Goal: Feedback & Contribution: Submit feedback/report problem

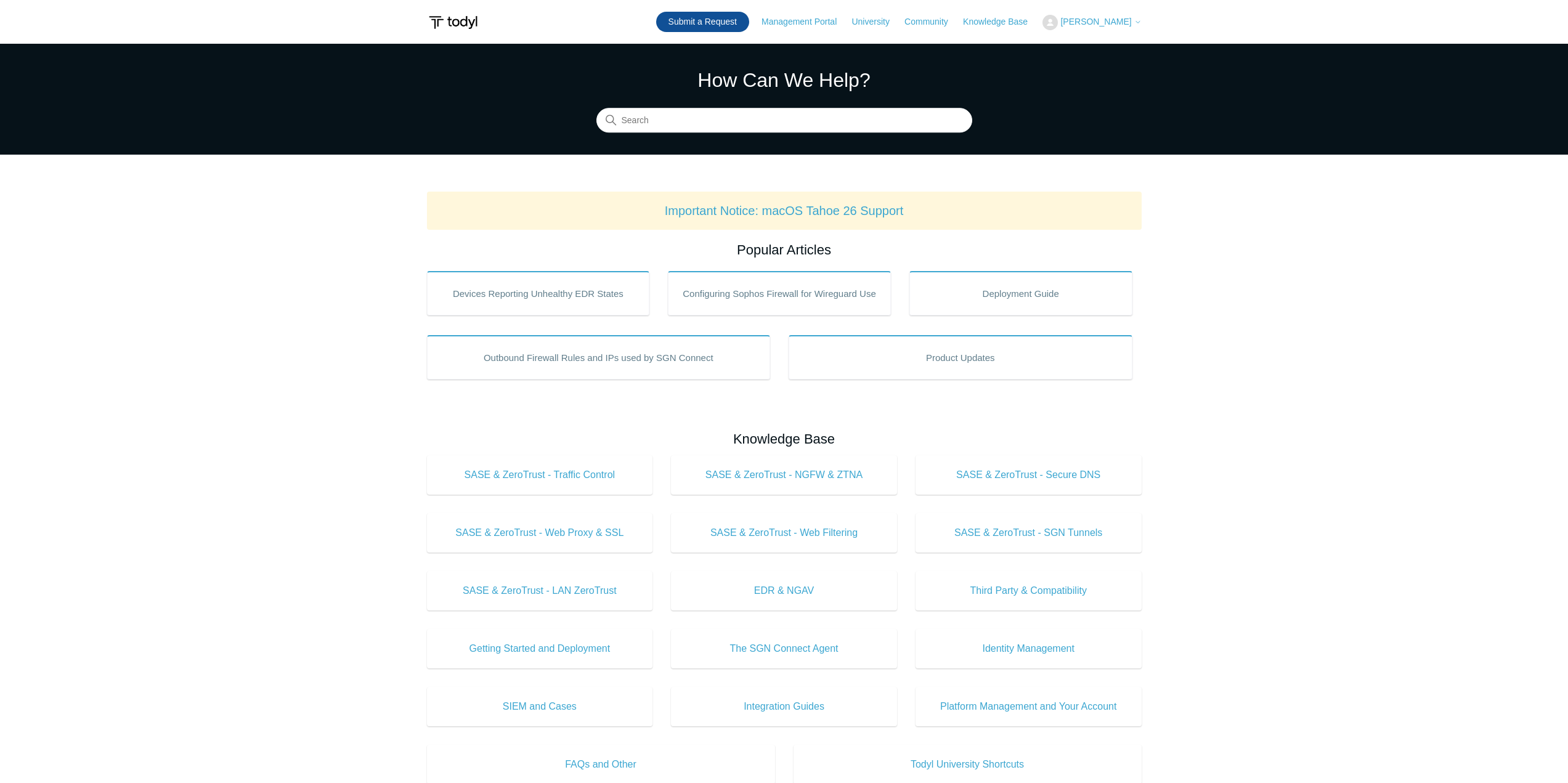
click at [714, 26] on link "Submit a Request" at bounding box center [702, 22] width 93 height 20
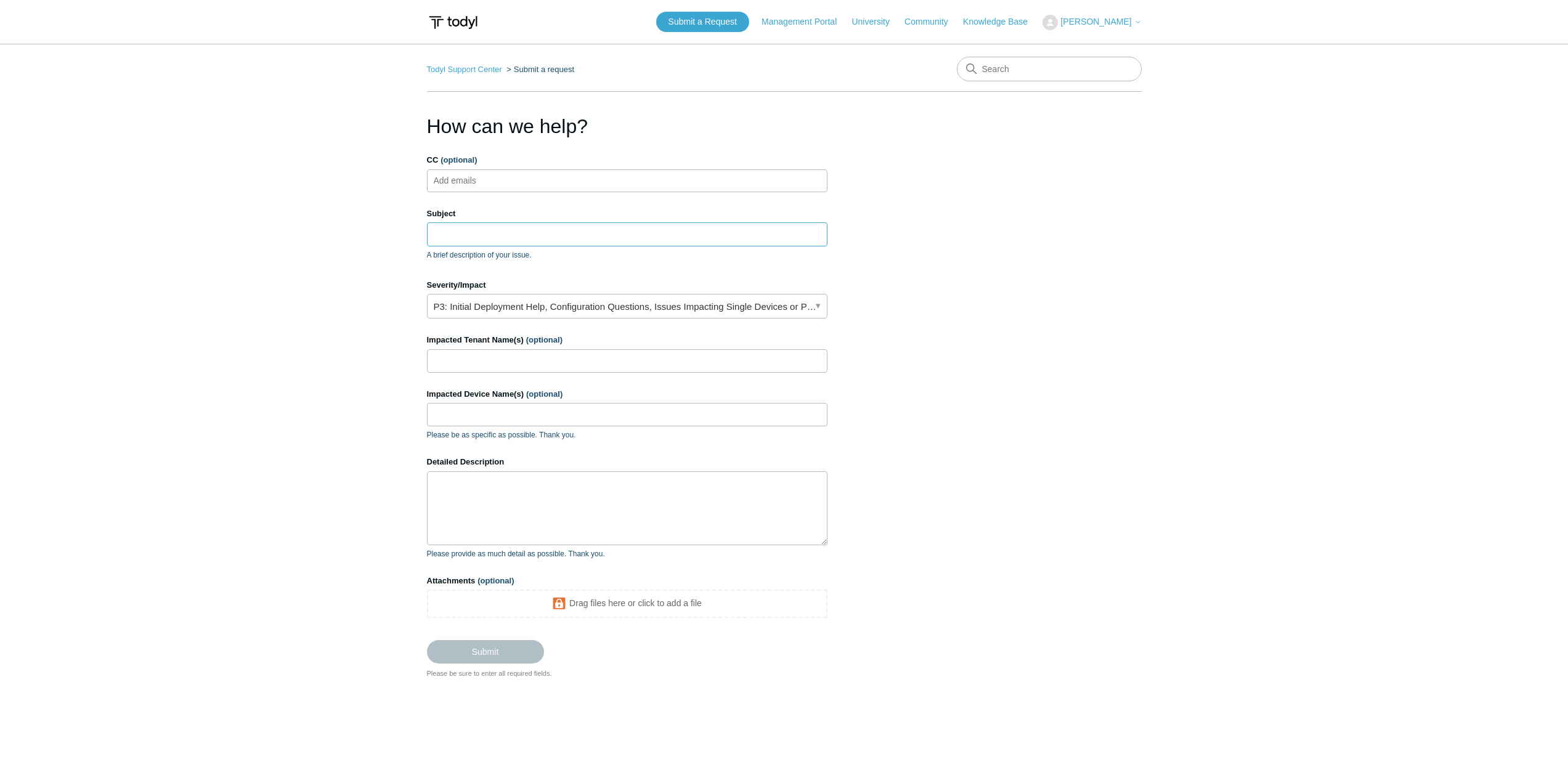
click at [492, 235] on input "Subject" at bounding box center [627, 234] width 401 height 23
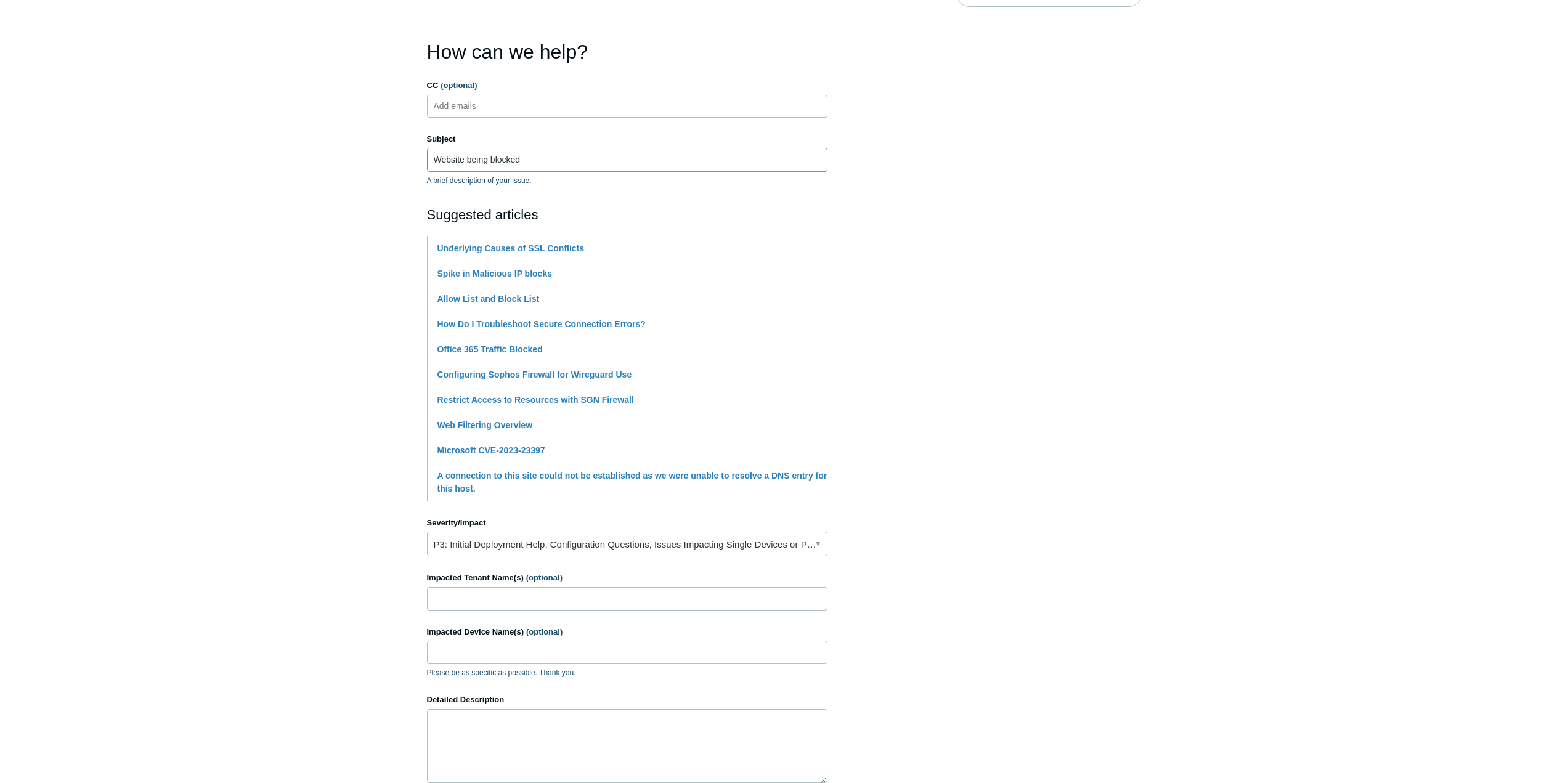
scroll to position [246, 0]
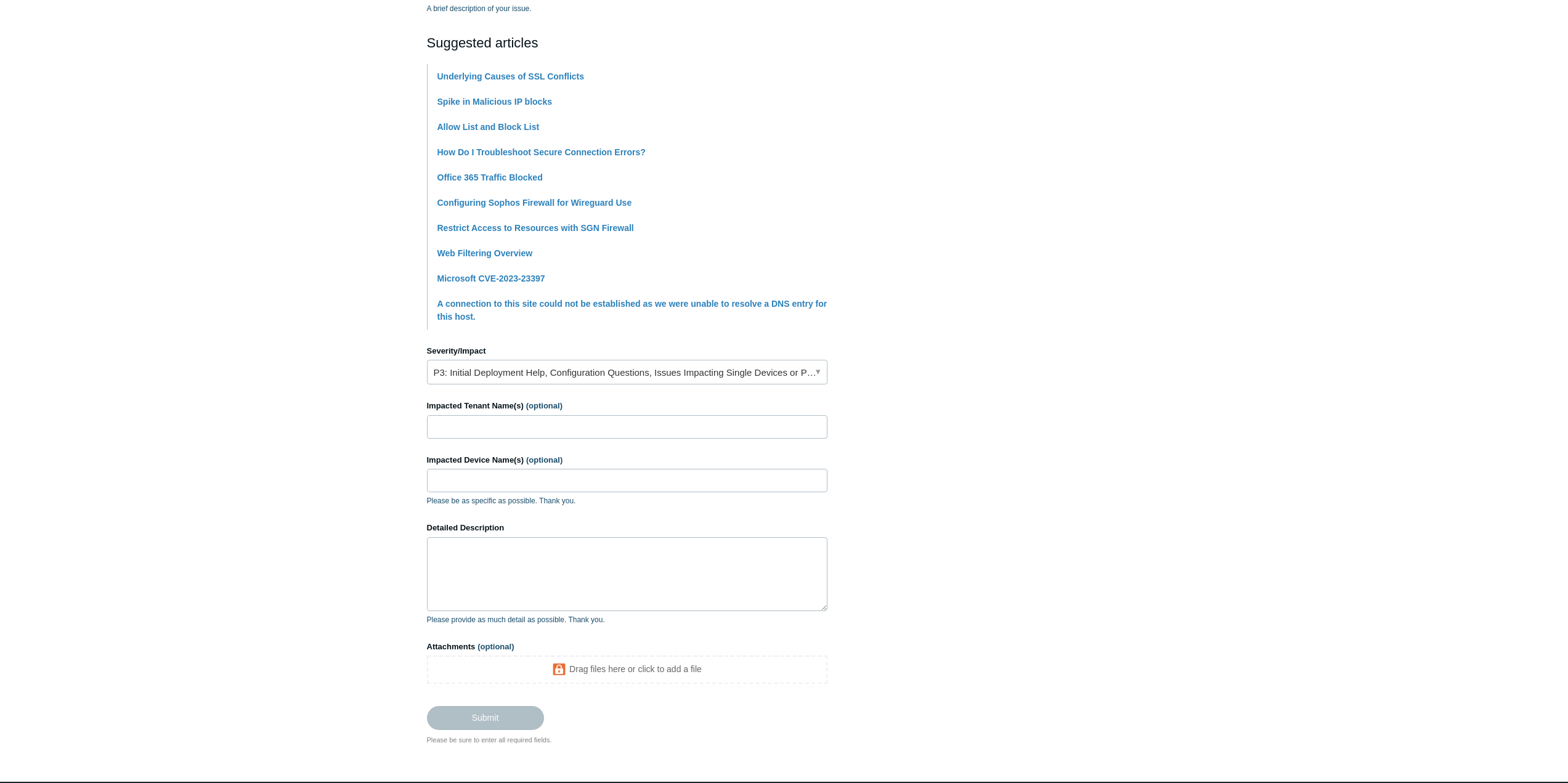
type input "Website being blocked"
click at [534, 426] on input "Impacted Tenant Name(s) (optional)" at bounding box center [627, 427] width 401 height 23
click at [478, 485] on input "Impacted Device Name(s) (optional)" at bounding box center [627, 481] width 401 height 23
paste input "SR-ZBOOK16G9"
type input "SR-ZBOOK16G9"
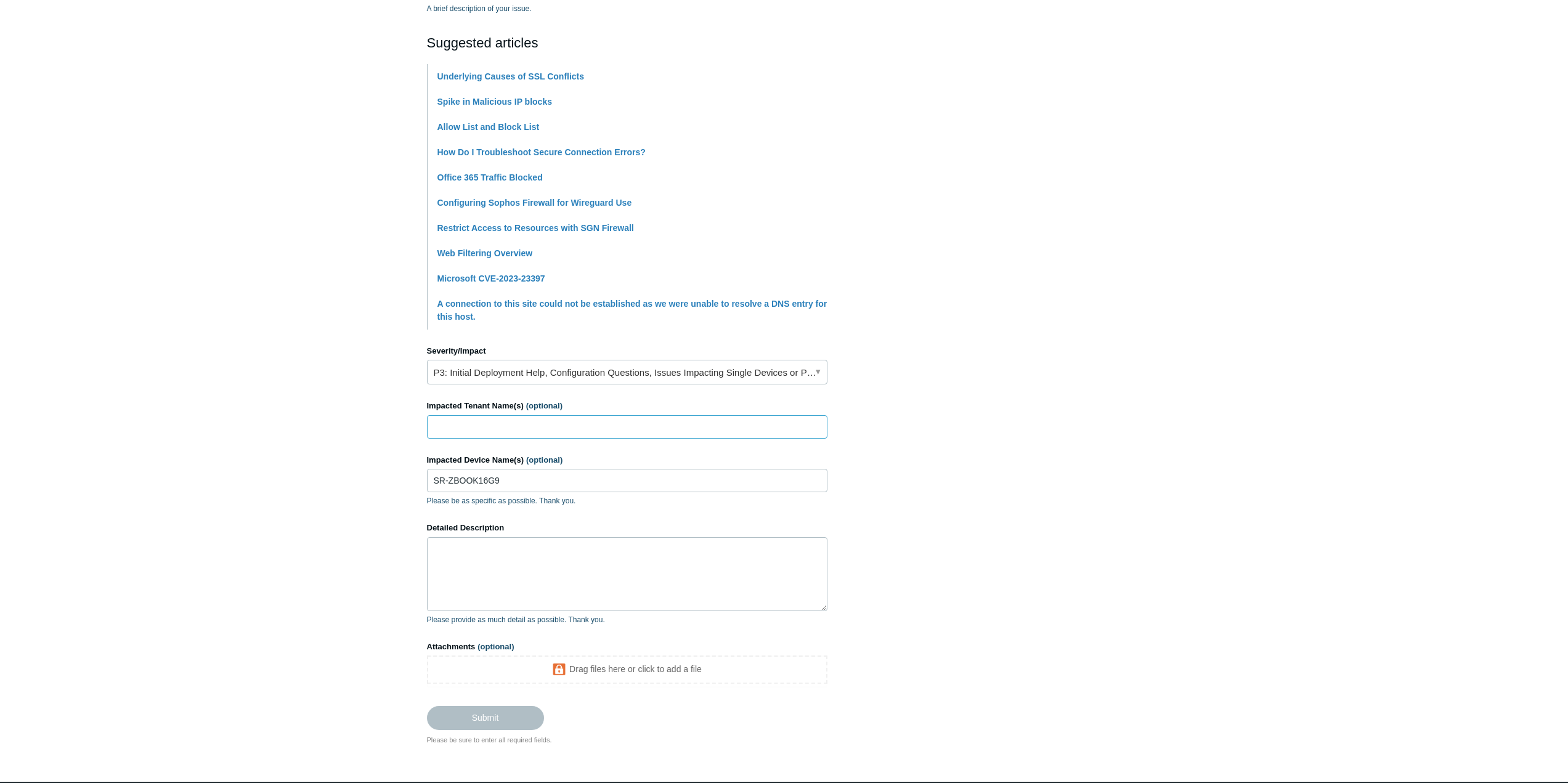
click at [454, 431] on input "Impacted Tenant Name(s) (optional)" at bounding box center [627, 427] width 401 height 23
paste input "Professional Computer Management"
type input "Professional Computer Management"
click at [532, 566] on textarea "Detailed Description" at bounding box center [627, 574] width 401 height 74
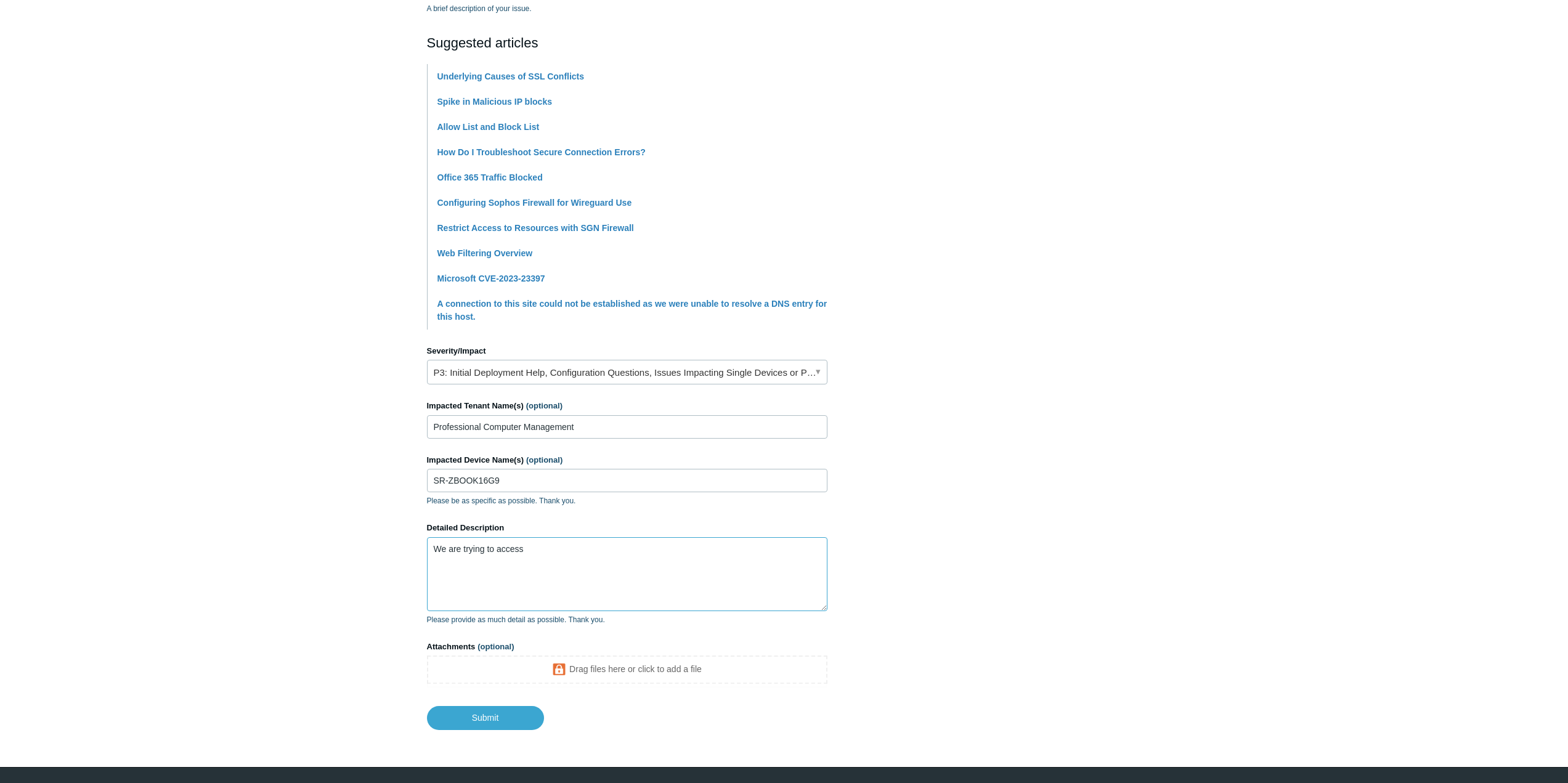
click at [541, 548] on textarea "We are trying to access" at bounding box center [627, 574] width 401 height 74
paste textarea "[URL][DOMAIN_NAME]"
click at [634, 583] on textarea "We are trying to access [URL][DOMAIN_NAME], however it is failing to load. If I…" at bounding box center [627, 574] width 401 height 74
click at [638, 582] on textarea "We are trying to access [URL][DOMAIN_NAME], however it is failing to load. If I…" at bounding box center [627, 574] width 401 height 74
click at [709, 577] on textarea "We are trying to access [URL][DOMAIN_NAME], however it is failing to load. If I…" at bounding box center [627, 574] width 401 height 74
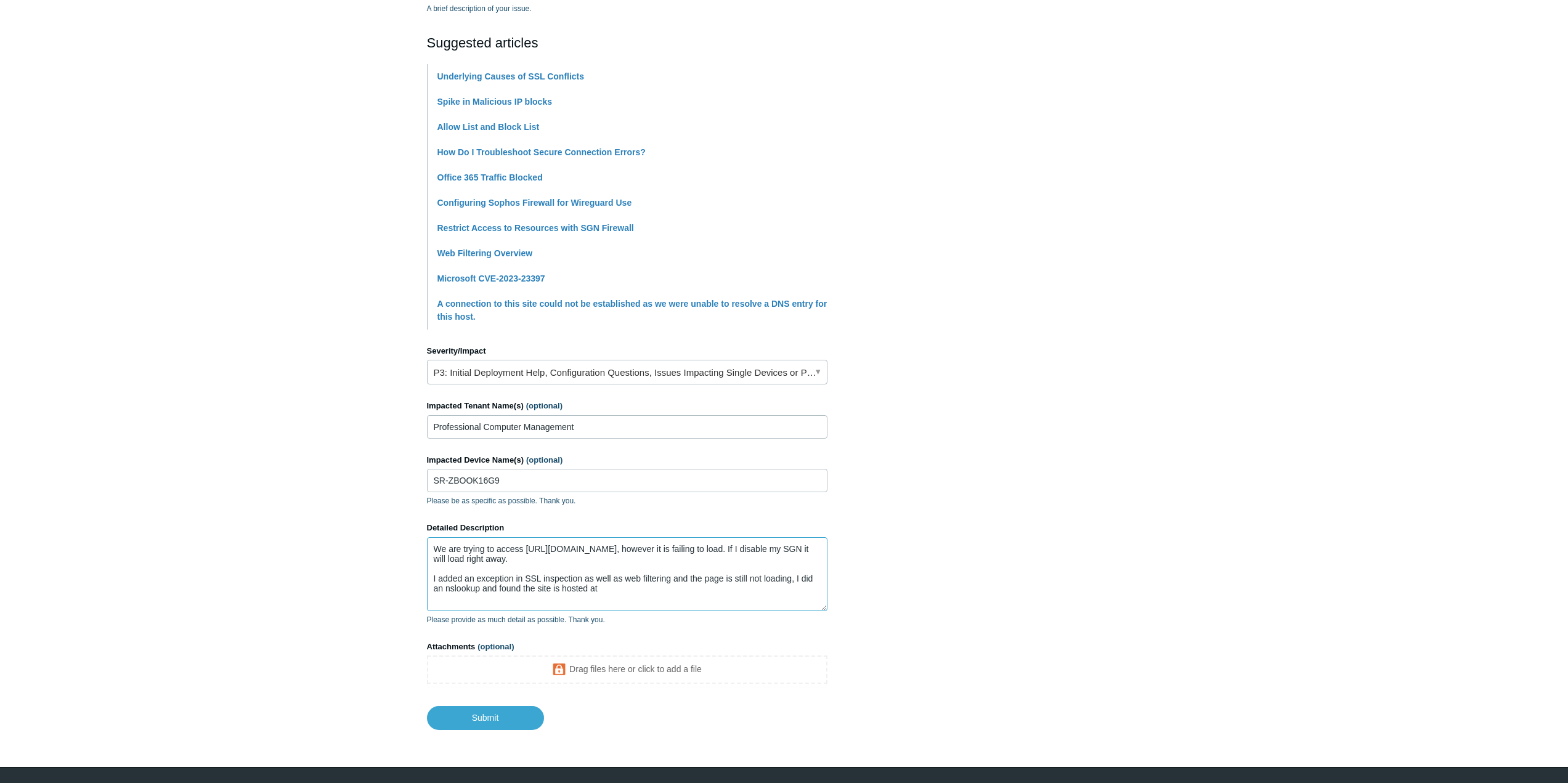
click at [617, 588] on textarea "We are trying to access [URL][DOMAIN_NAME], however it is failing to load. If I…" at bounding box center [627, 574] width 401 height 74
paste textarea "[TECHNICAL_ID]"
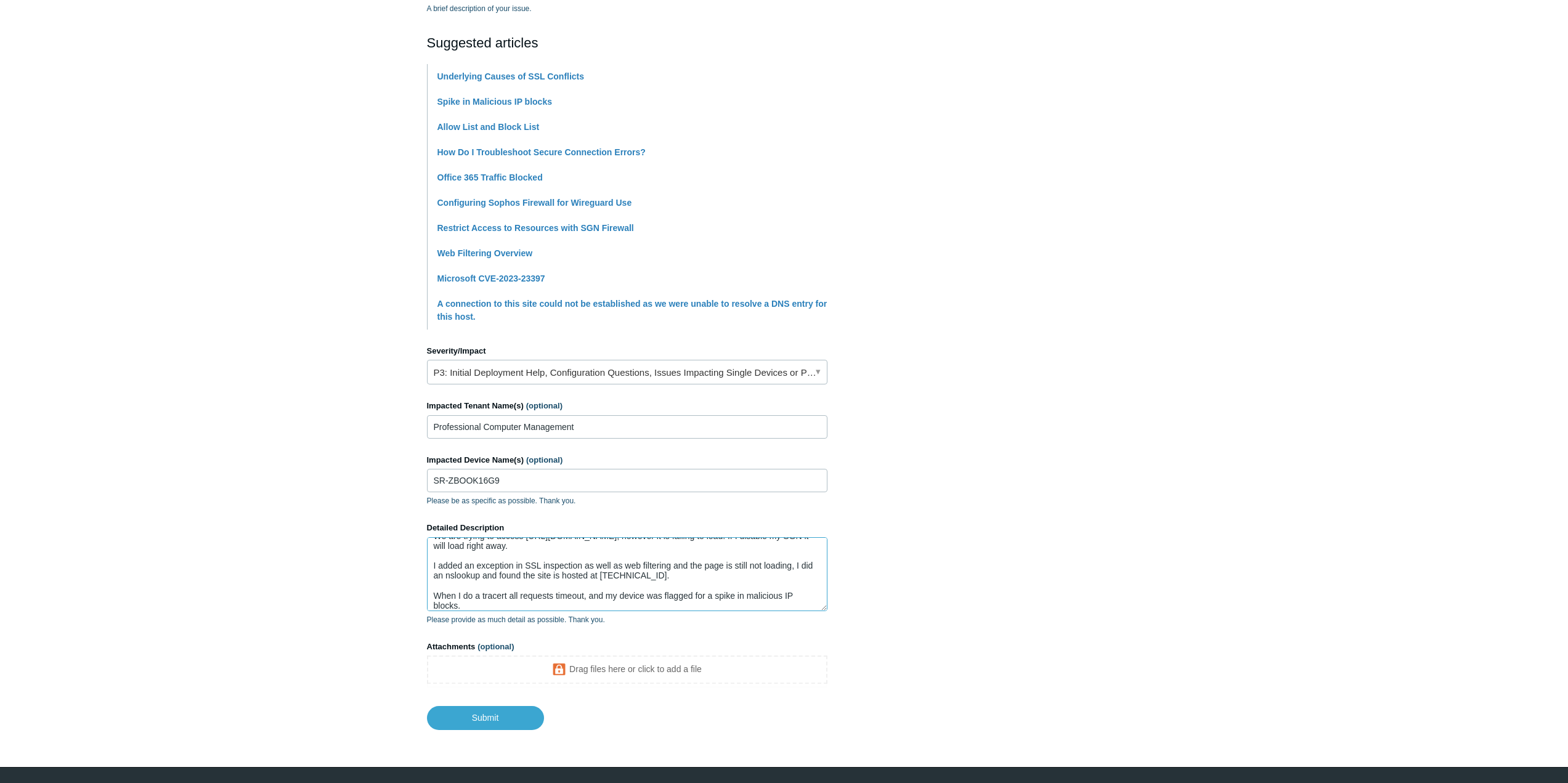
click at [507, 608] on textarea "We are trying to access [URL][DOMAIN_NAME], however it is failing to load. If I…" at bounding box center [627, 574] width 401 height 74
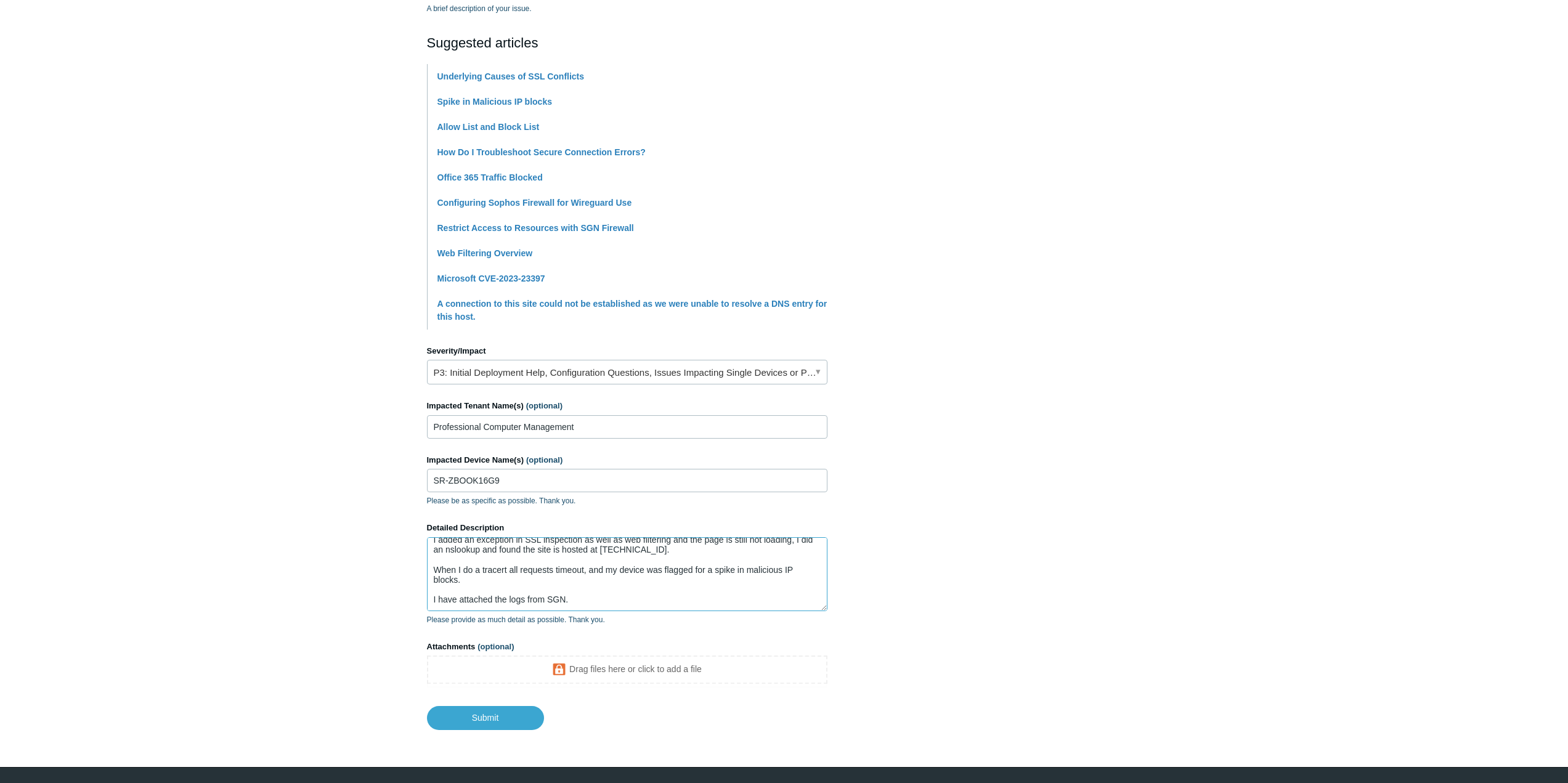
scroll to position [53, 0]
click at [433, 585] on textarea "We are trying to access [URL][DOMAIN_NAME], however it is failing to load. If I…" at bounding box center [627, 574] width 401 height 74
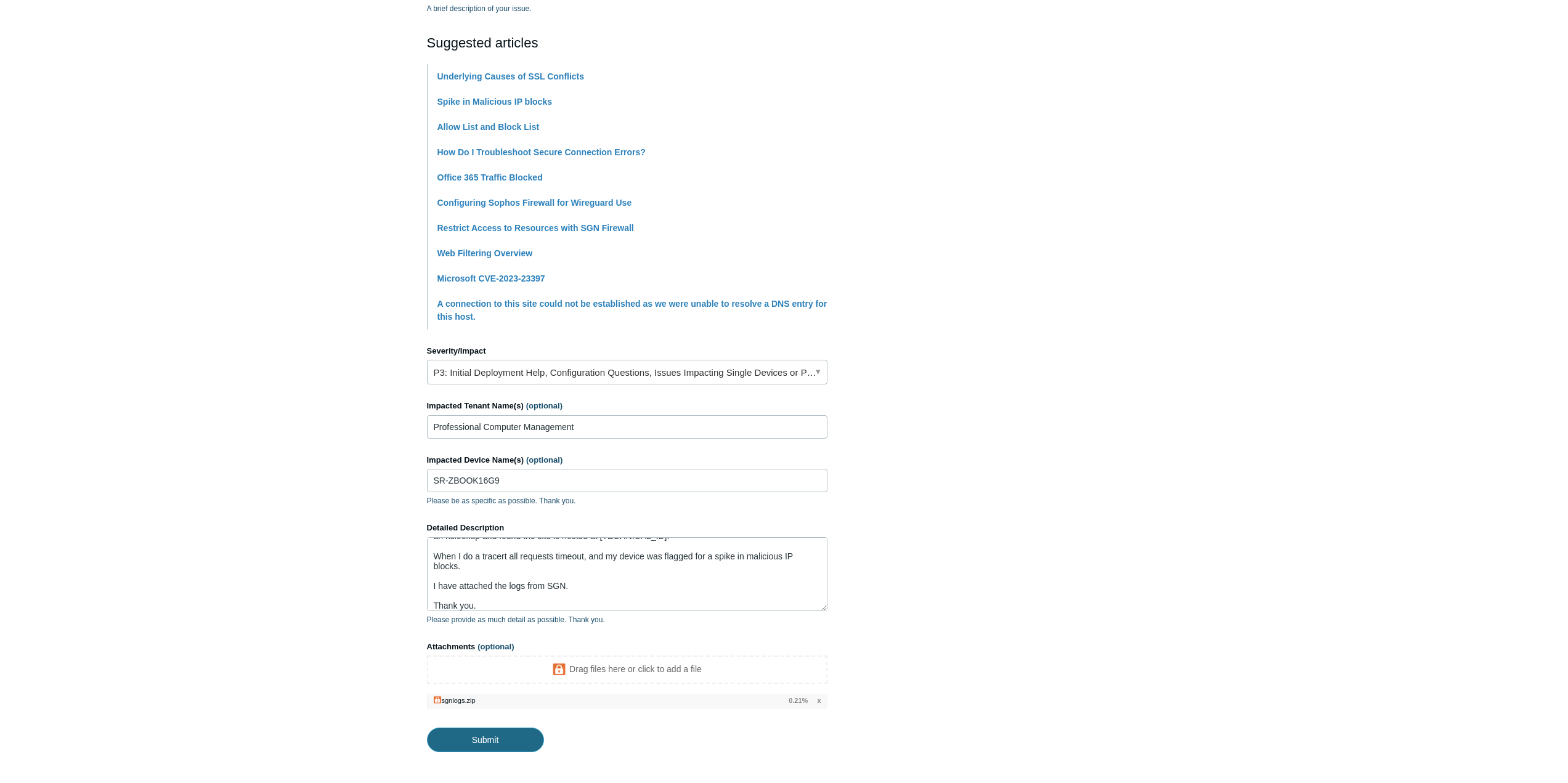
click at [470, 737] on input "Submit" at bounding box center [485, 740] width 117 height 25
click at [512, 742] on input "Submit" at bounding box center [485, 740] width 117 height 25
type textarea "We are trying to access [URL][DOMAIN_NAME], however it is failing to load. If I…"
